Goal: Task Accomplishment & Management: Complete application form

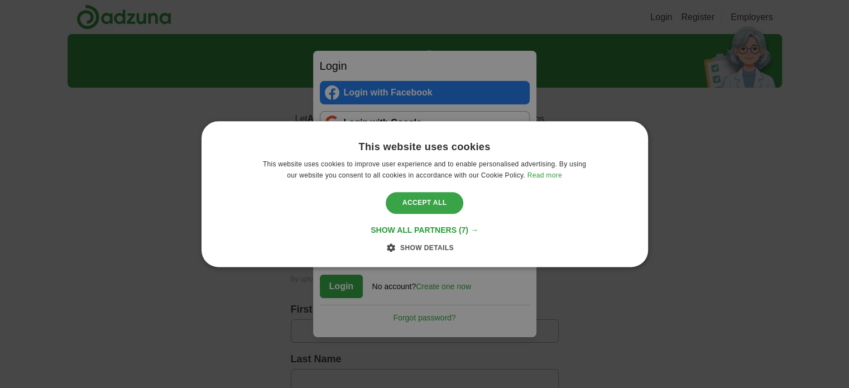
click at [414, 199] on div "Accept all" at bounding box center [425, 203] width 78 height 21
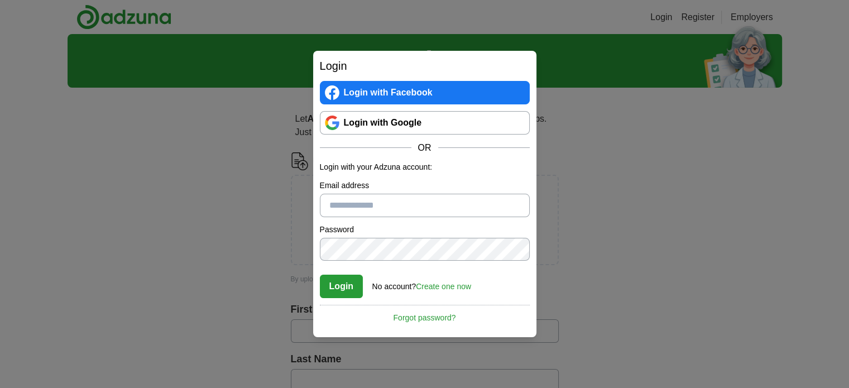
click at [424, 127] on link "Login with Google" at bounding box center [425, 122] width 210 height 23
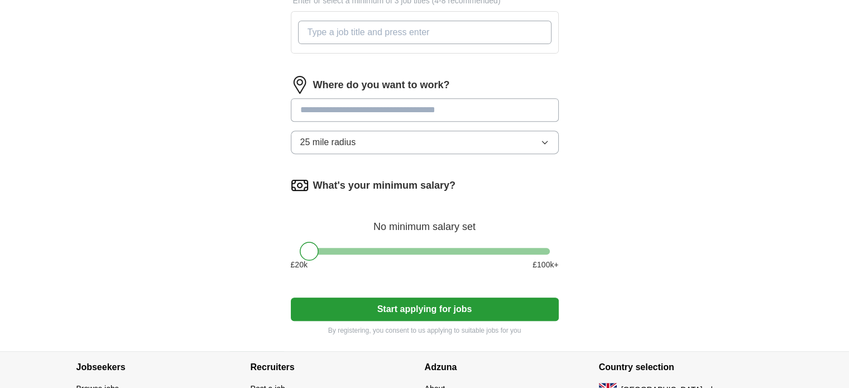
scroll to position [446, 0]
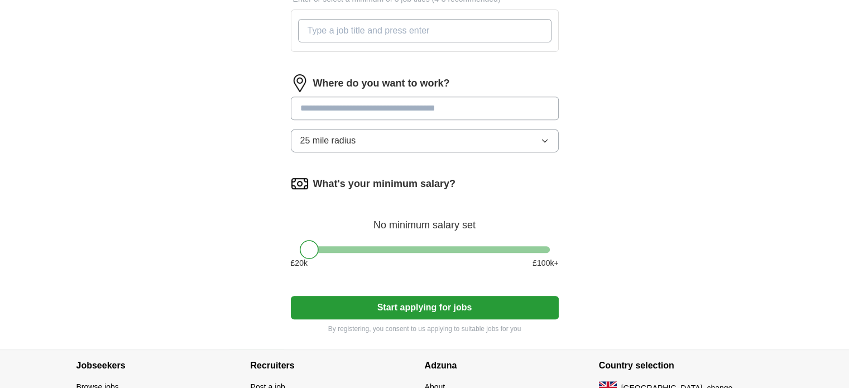
click at [496, 112] on input at bounding box center [425, 108] width 268 height 23
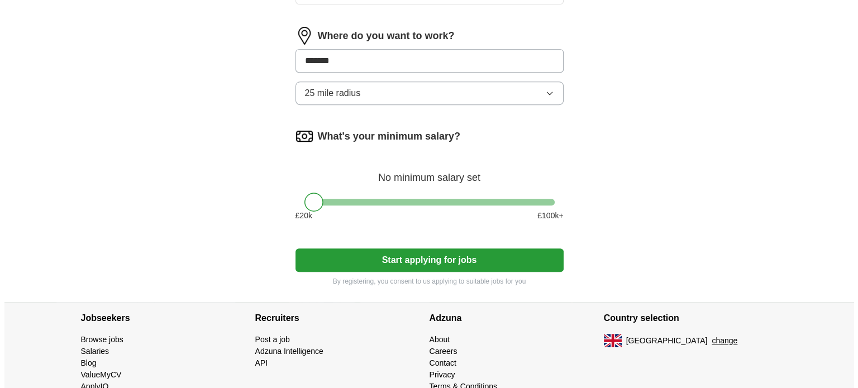
scroll to position [529, 0]
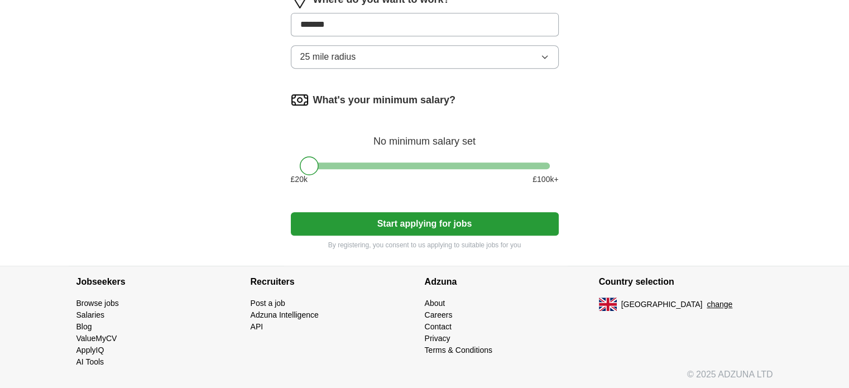
type input "*******"
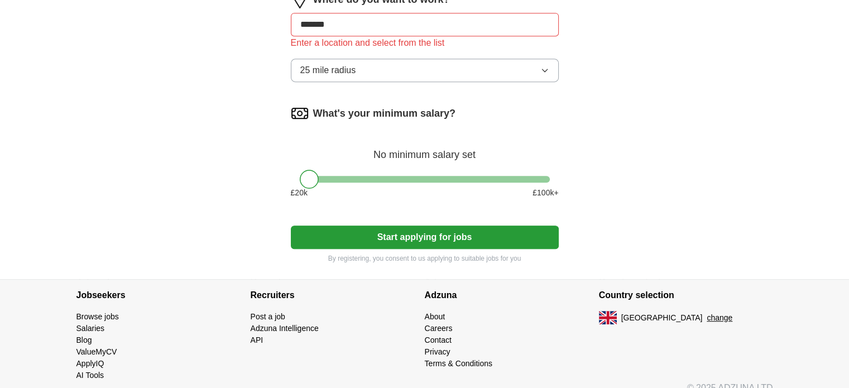
click at [697, 302] on section "Country selection United Kingdom change" at bounding box center [686, 331] width 174 height 102
click at [707, 313] on button "change" at bounding box center [720, 318] width 26 height 12
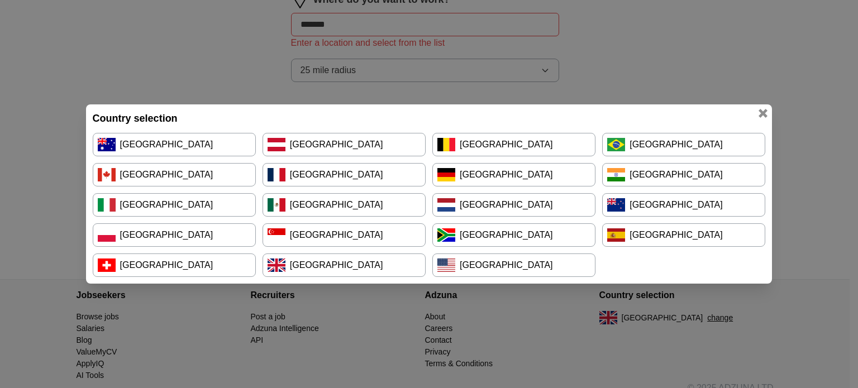
click at [542, 176] on link "[GEOGRAPHIC_DATA]" at bounding box center [513, 174] width 163 height 23
